Goal: Transaction & Acquisition: Book appointment/travel/reservation

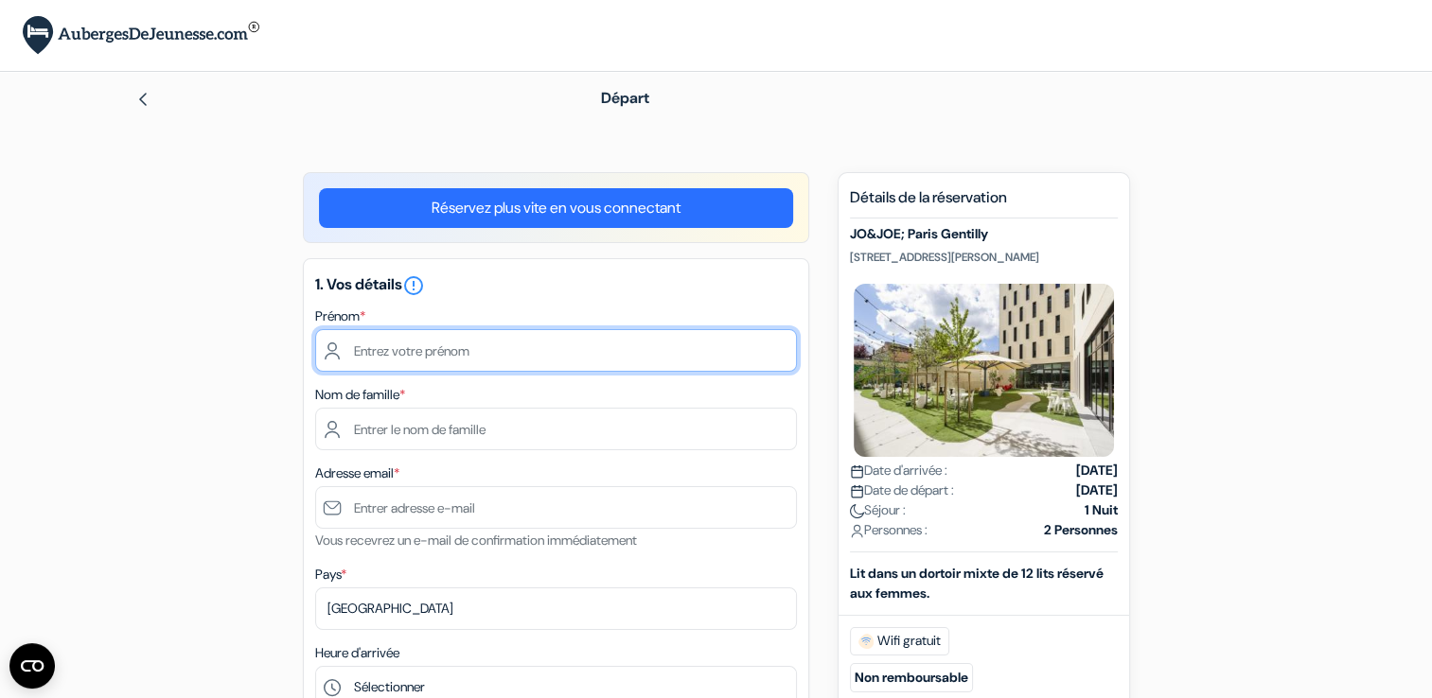
click at [408, 366] on input "text" at bounding box center [556, 350] width 482 height 43
type input "[PERSON_NAME]"
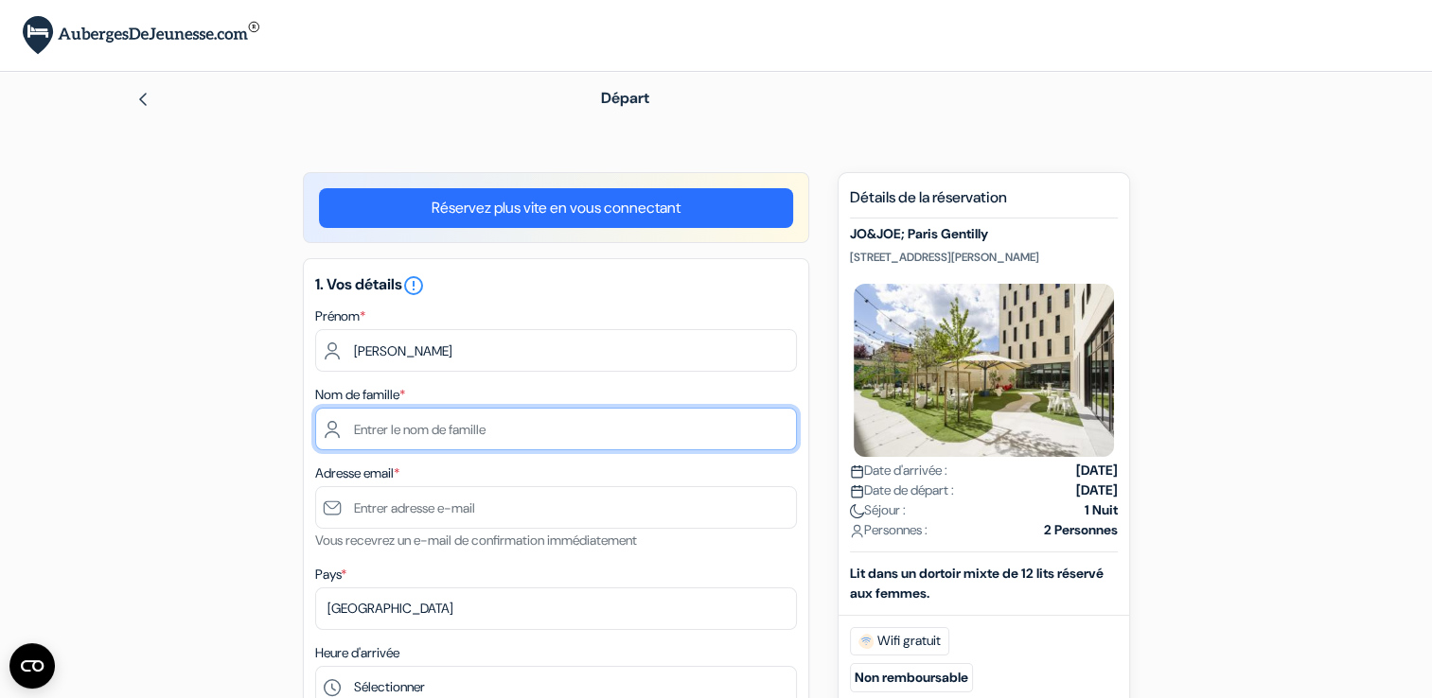
click at [334, 428] on input "text" at bounding box center [556, 429] width 482 height 43
click at [453, 433] on input "CHAM" at bounding box center [556, 429] width 482 height 43
type input "CHAMBARD"
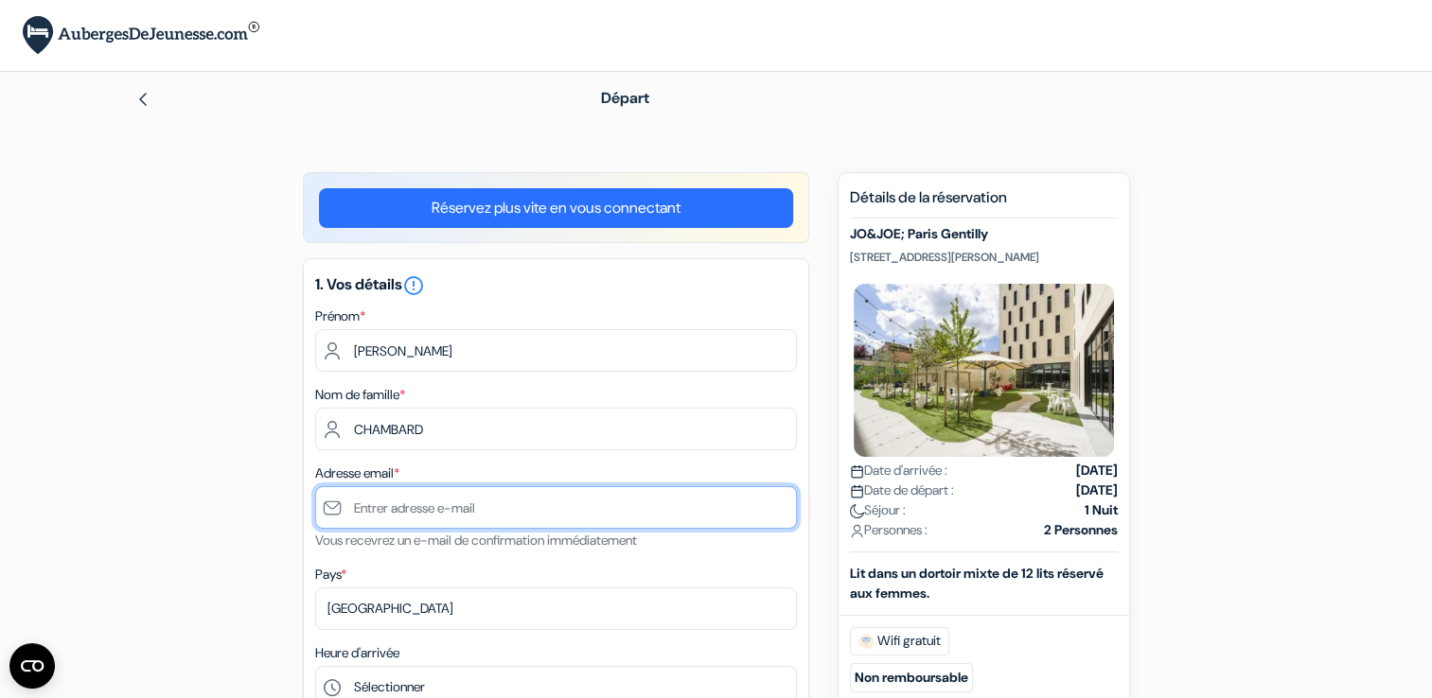
click at [455, 510] on input "text" at bounding box center [556, 507] width 482 height 43
type input "[EMAIL_ADDRESS][DOMAIN_NAME]"
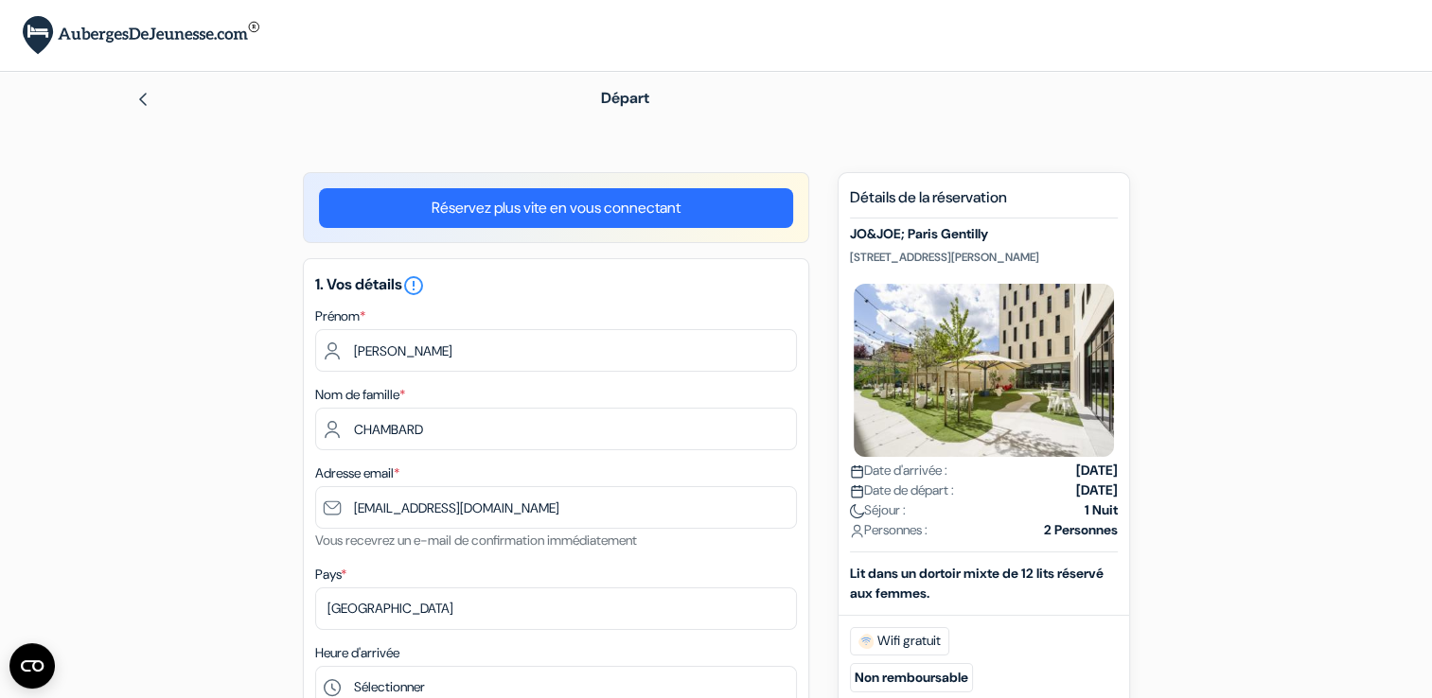
click at [440, 562] on div "1. Vos détails error_outline Prénom * [PERSON_NAME] Nom de famille * CHAMBARD A…" at bounding box center [556, 585] width 506 height 655
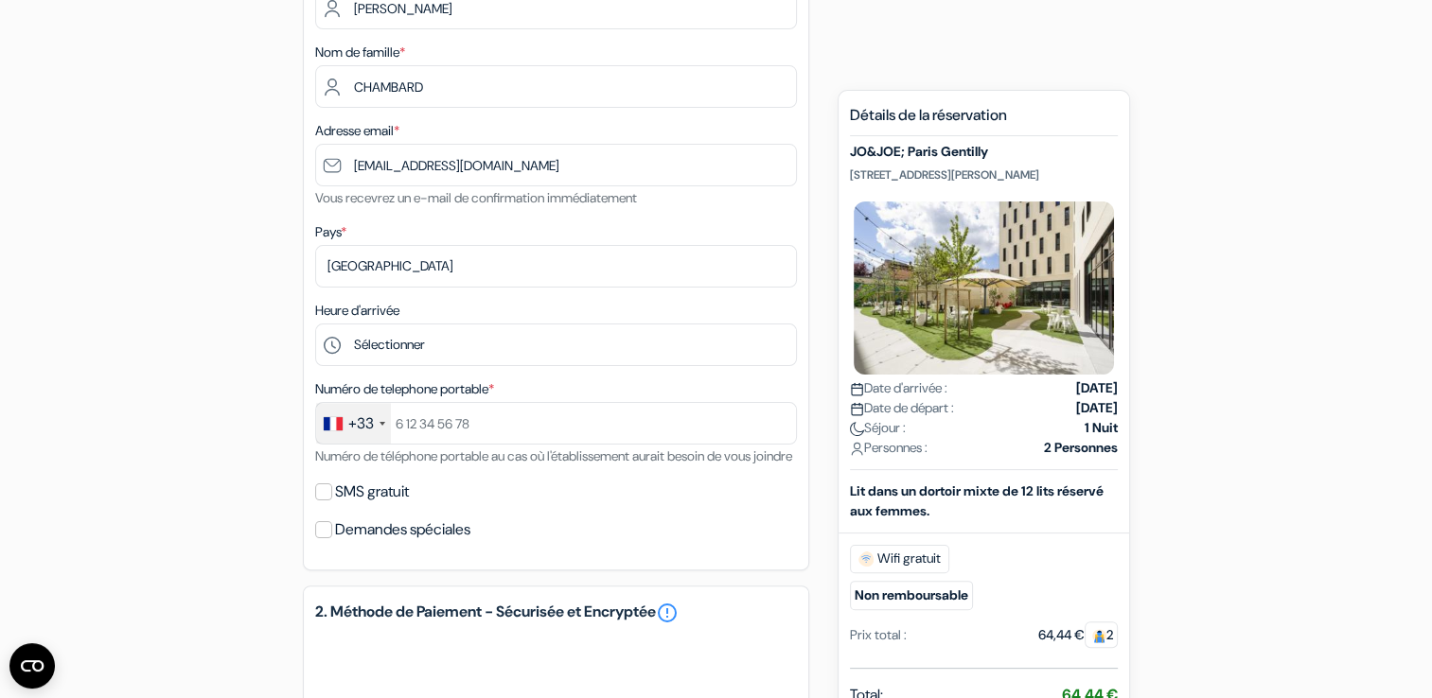
scroll to position [379, 0]
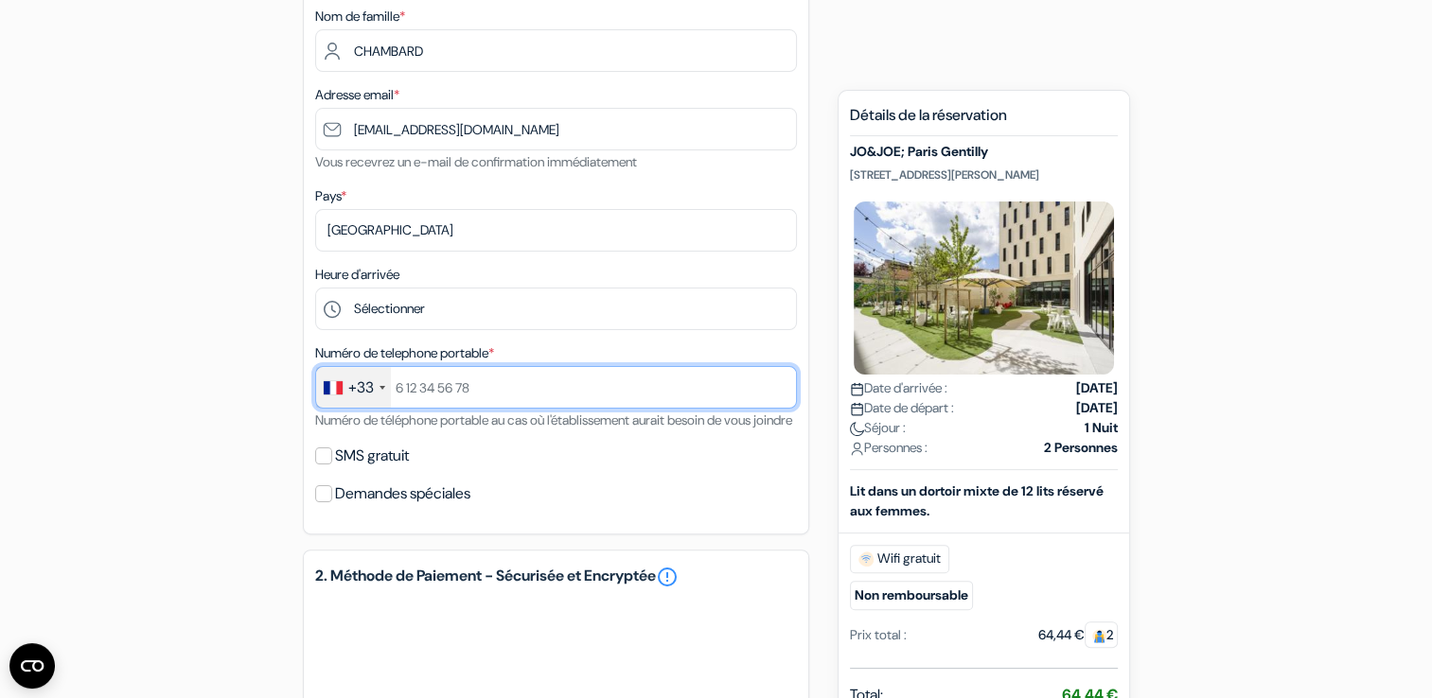
click at [491, 396] on input "text" at bounding box center [556, 387] width 482 height 43
type input "673248959"
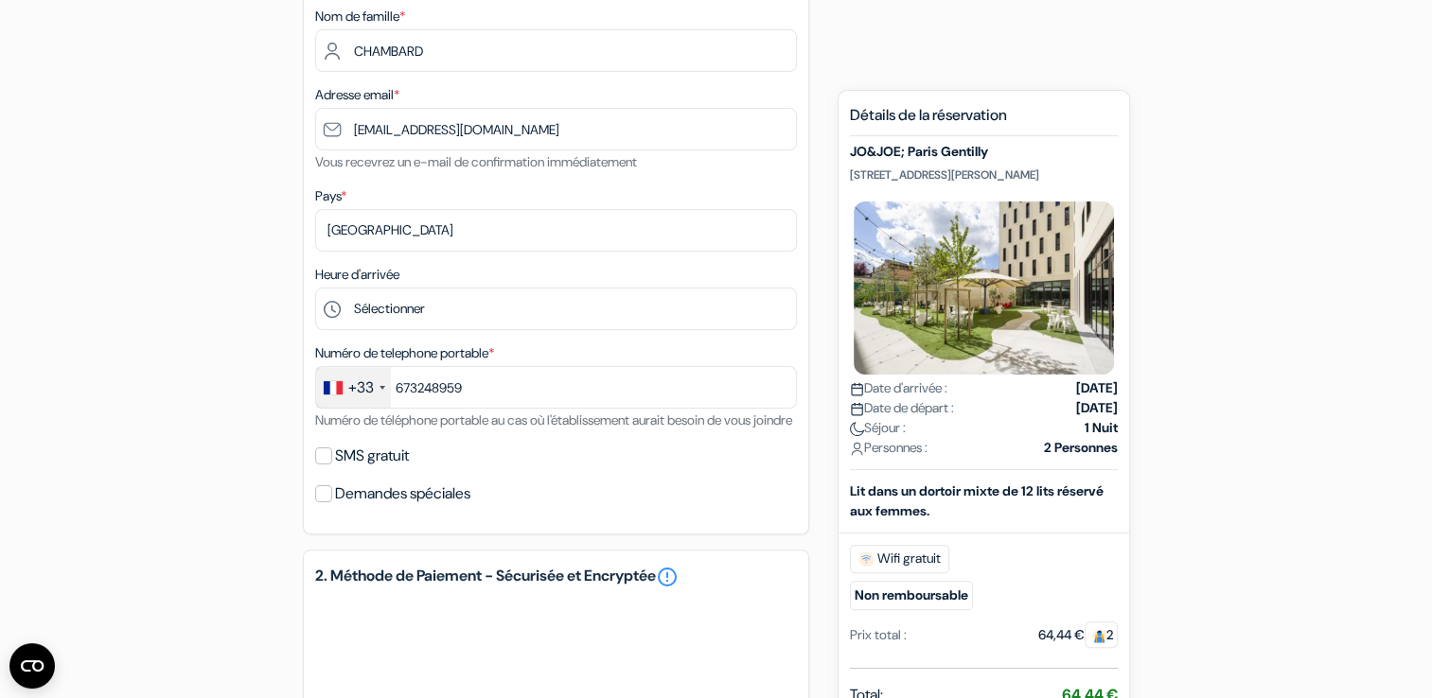
click at [180, 439] on div "add_box JO&JOE; Paris Gentilly [STREET_ADDRESS][PERSON_NAME] Détails de l'établ…" at bounding box center [716, 484] width 1249 height 1381
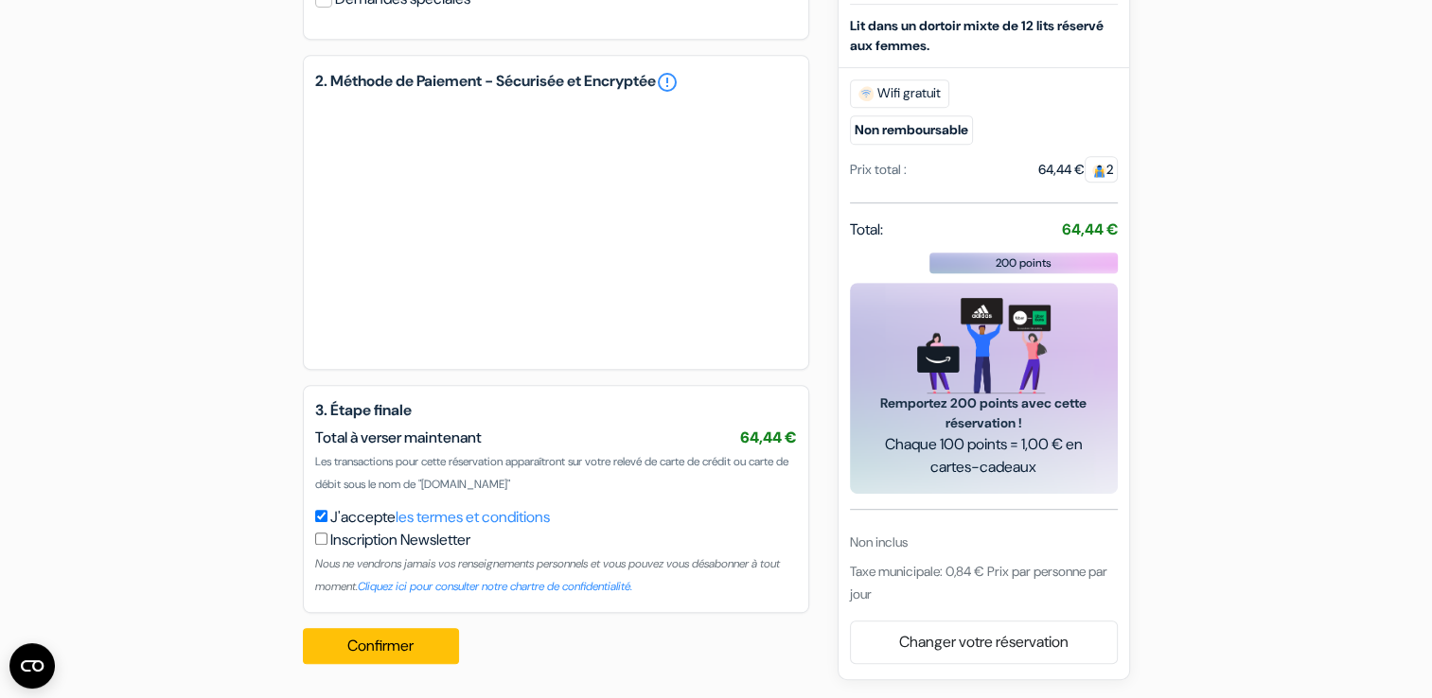
scroll to position [897, 0]
click at [396, 643] on button "Confirmer Loading..." at bounding box center [381, 646] width 157 height 36
